Goal: Information Seeking & Learning: Learn about a topic

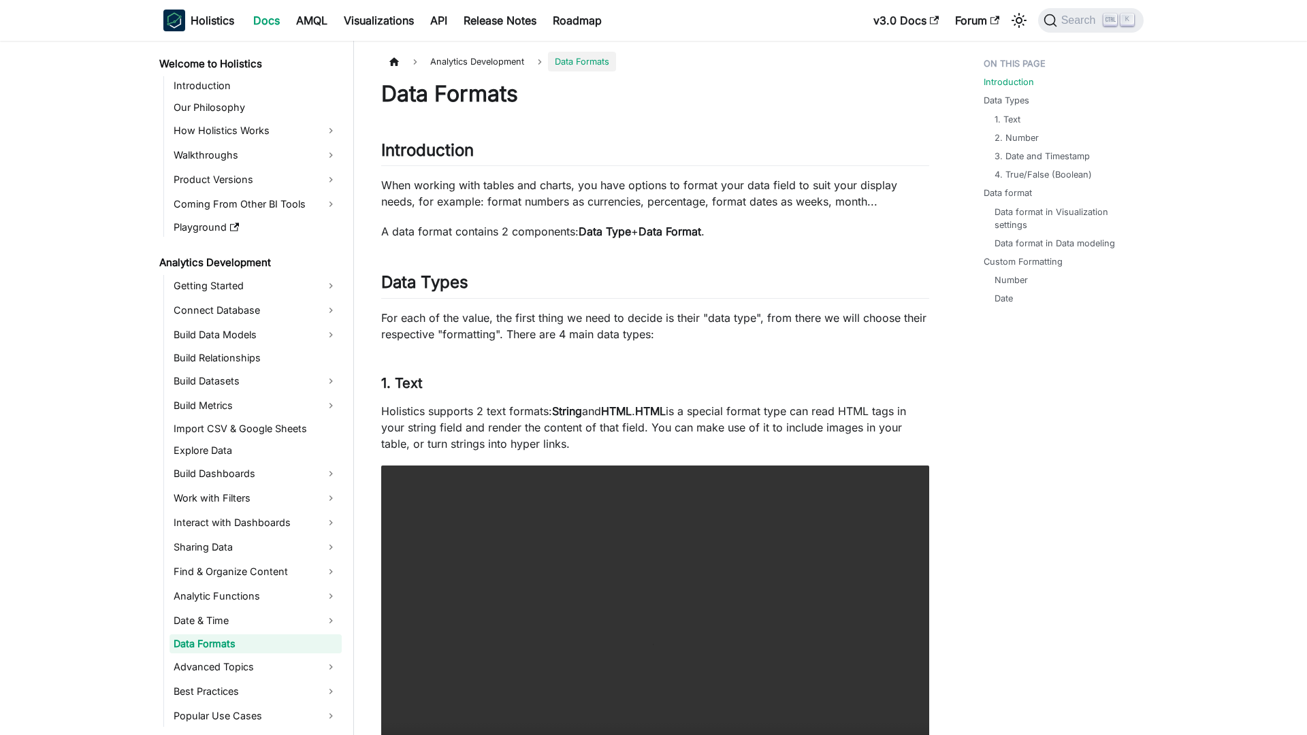
scroll to position [57, 0]
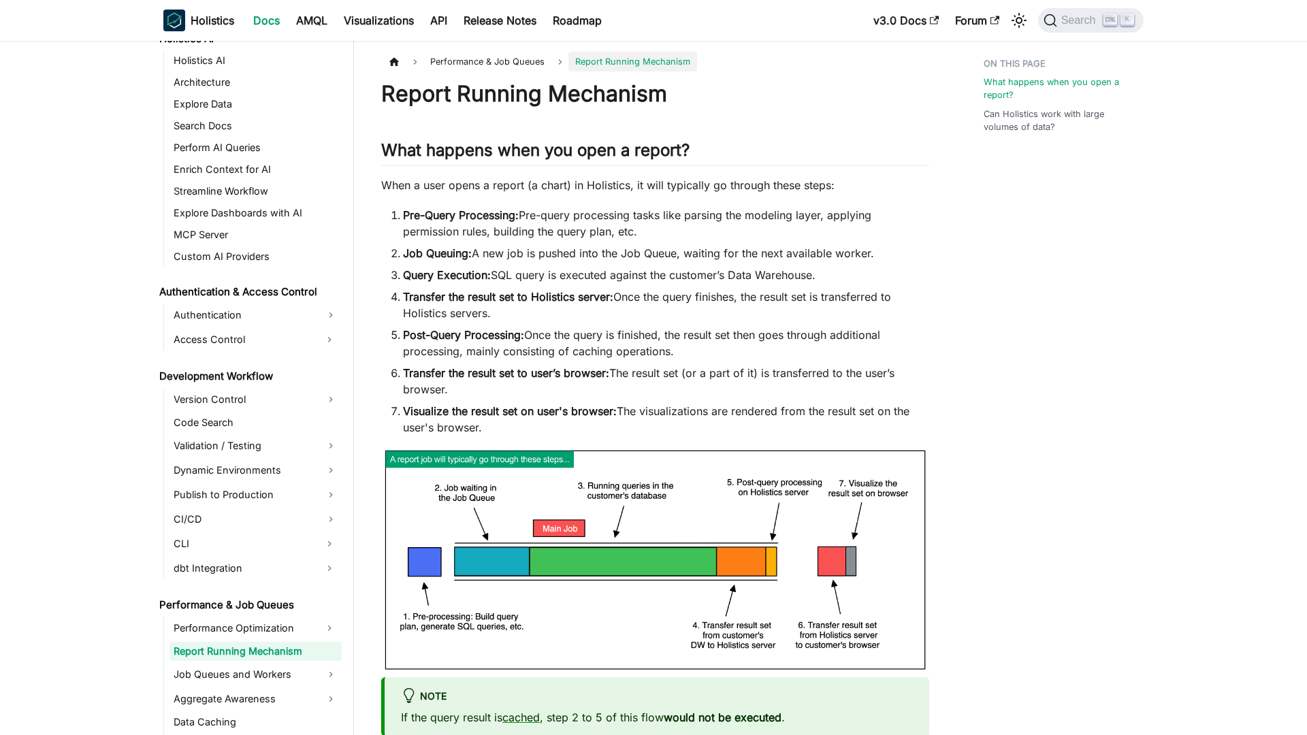
scroll to position [779, 0]
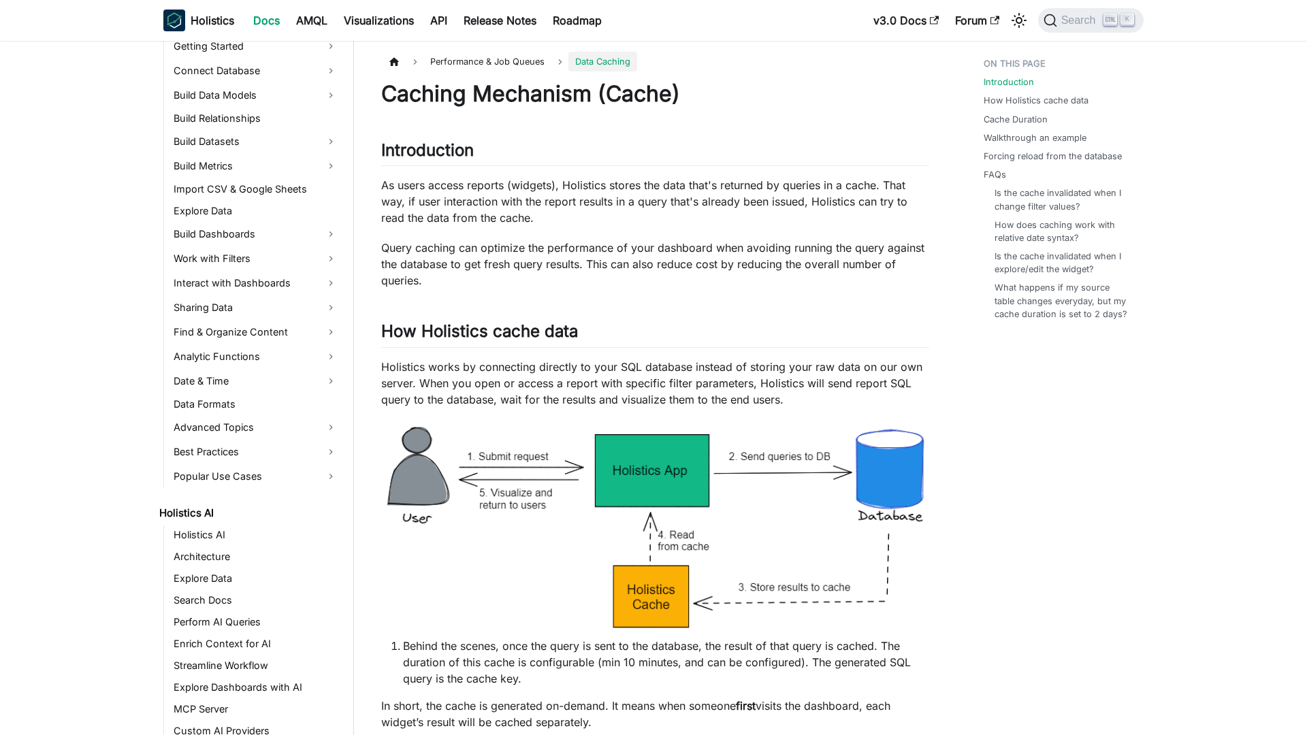
scroll to position [850, 0]
